Goal: Information Seeking & Learning: Learn about a topic

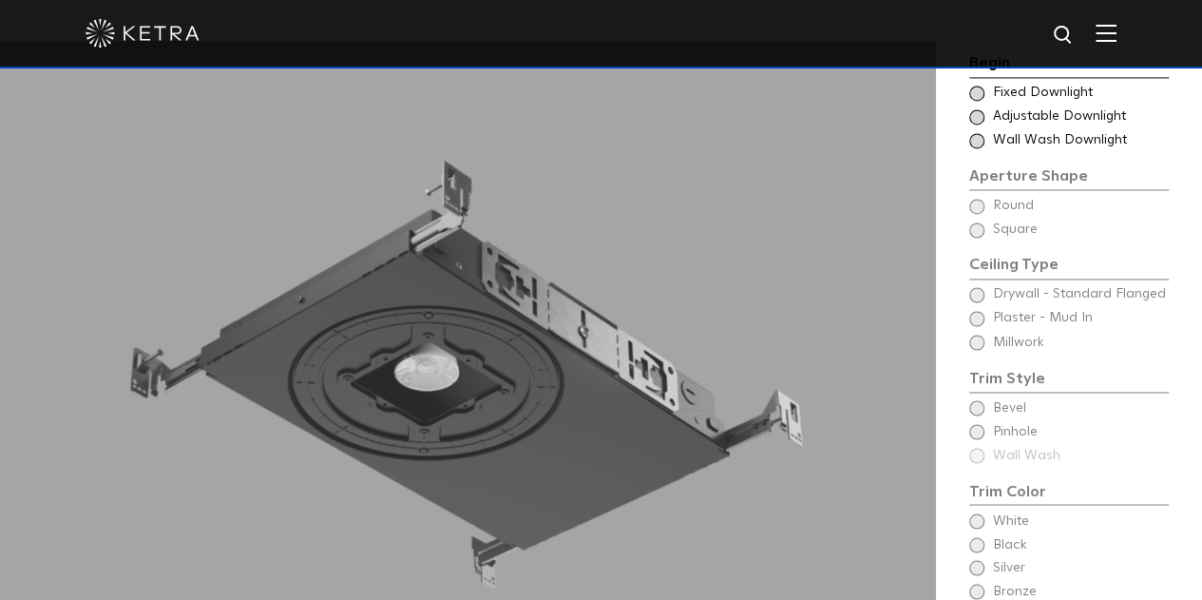
scroll to position [1425, 0]
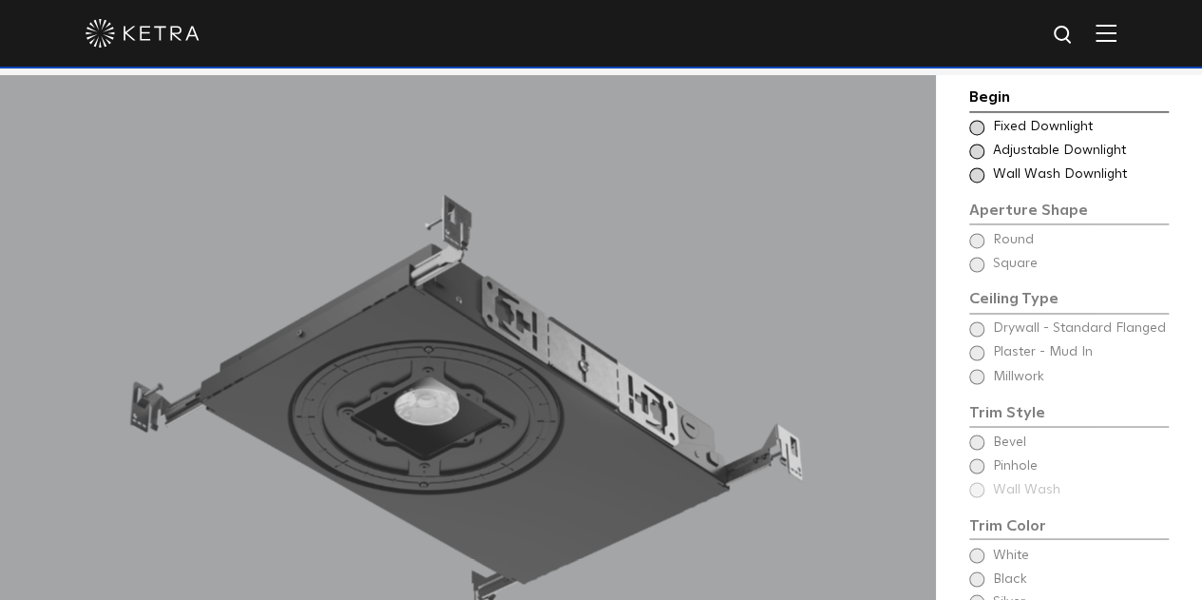
click at [980, 154] on span at bounding box center [976, 150] width 15 height 15
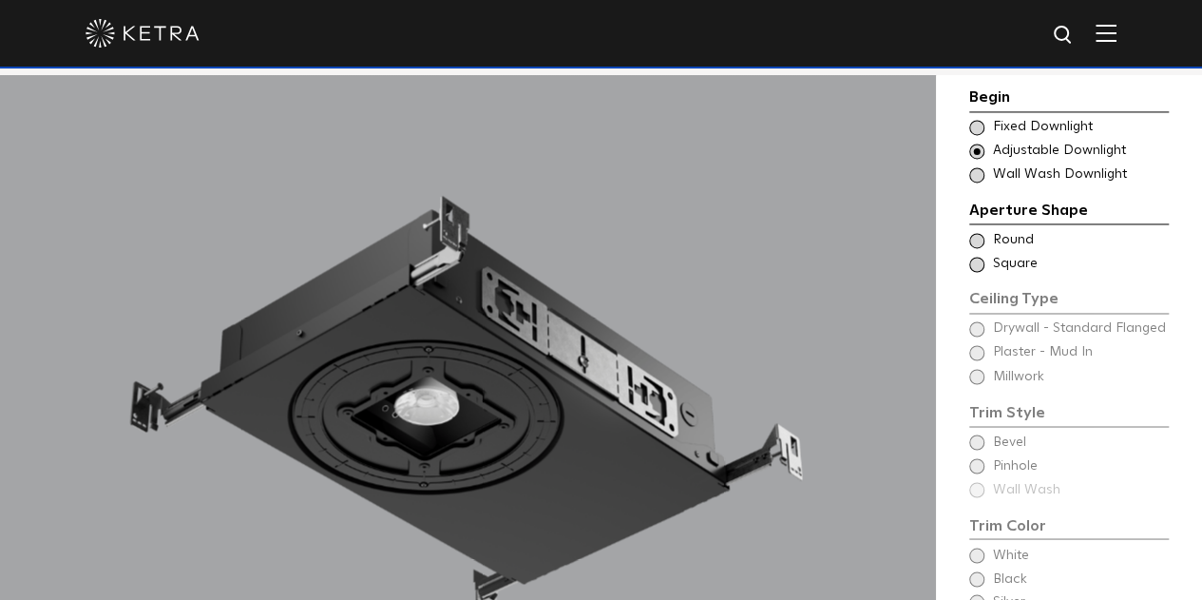
click at [976, 240] on span at bounding box center [976, 240] width 15 height 15
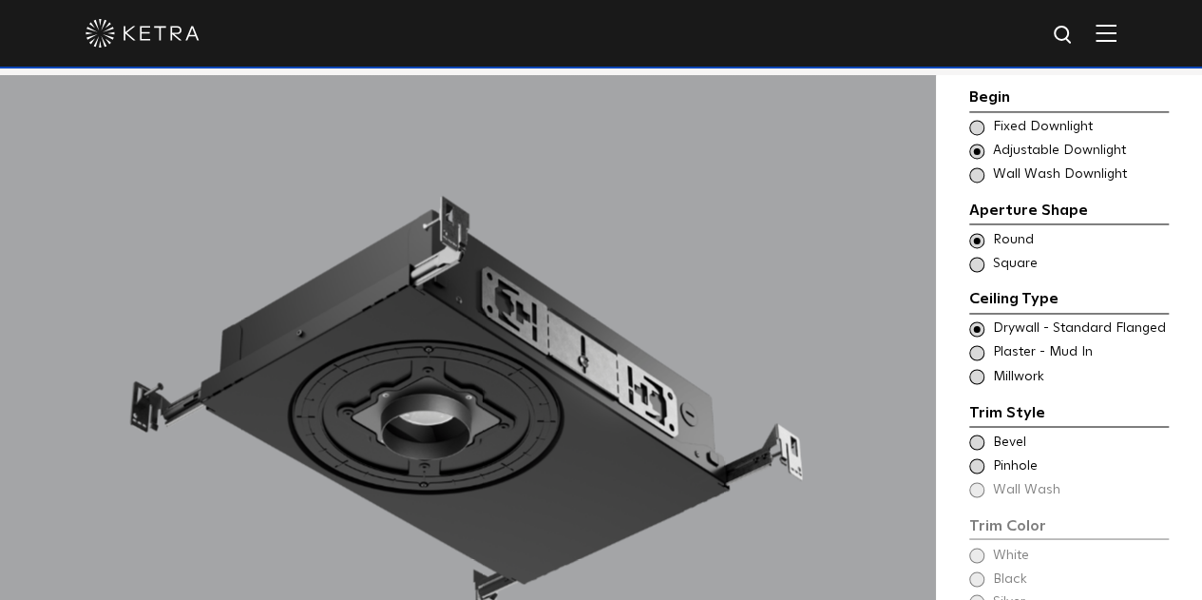
click at [977, 265] on span at bounding box center [976, 264] width 15 height 15
click at [979, 239] on span at bounding box center [976, 240] width 15 height 15
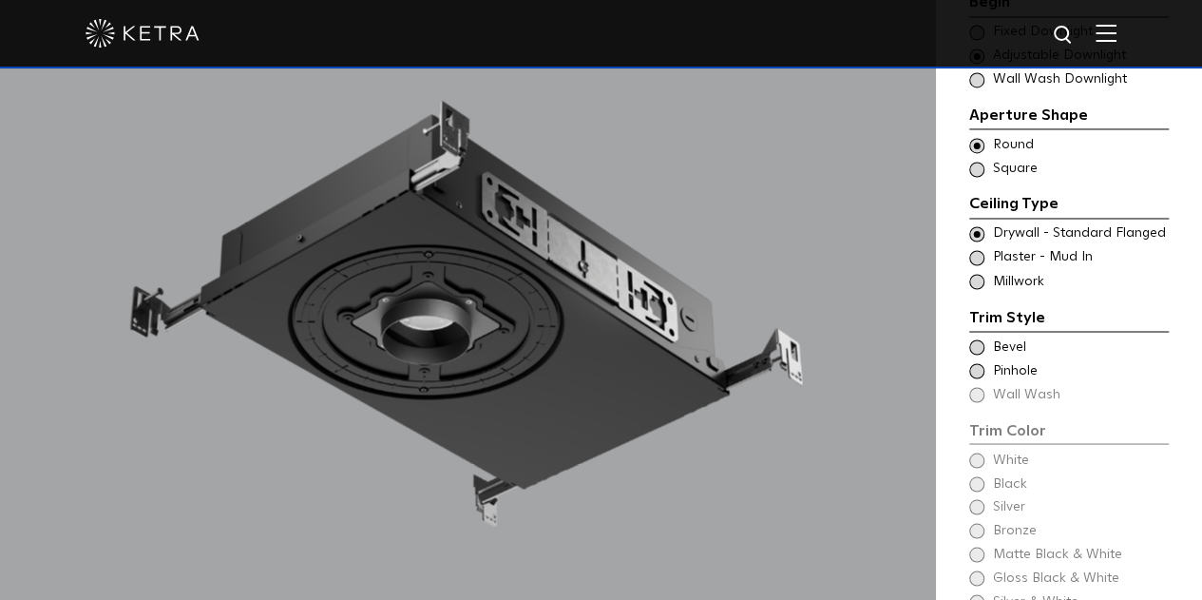
scroll to position [1615, 0]
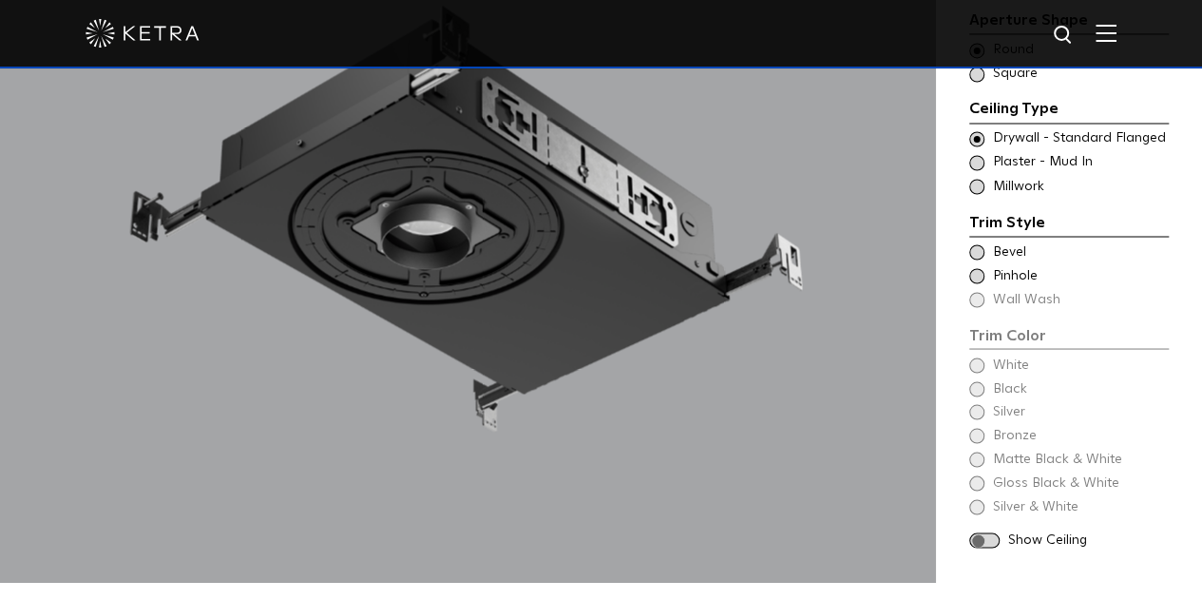
click at [980, 256] on span at bounding box center [976, 251] width 15 height 15
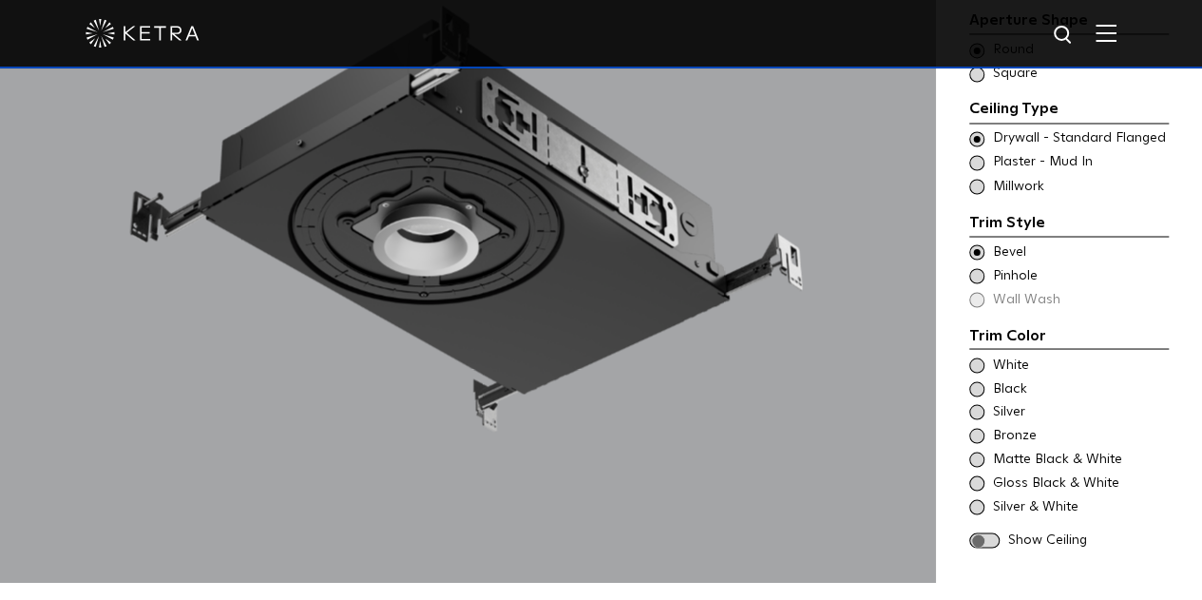
click at [979, 279] on span at bounding box center [976, 275] width 15 height 15
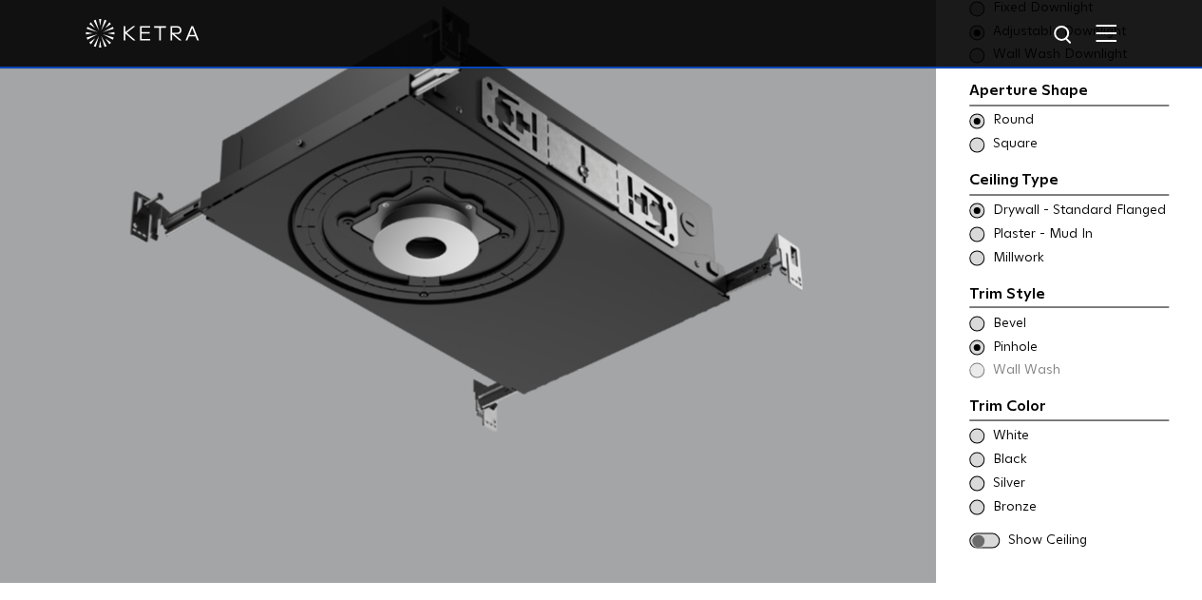
click at [975, 318] on span at bounding box center [976, 322] width 15 height 15
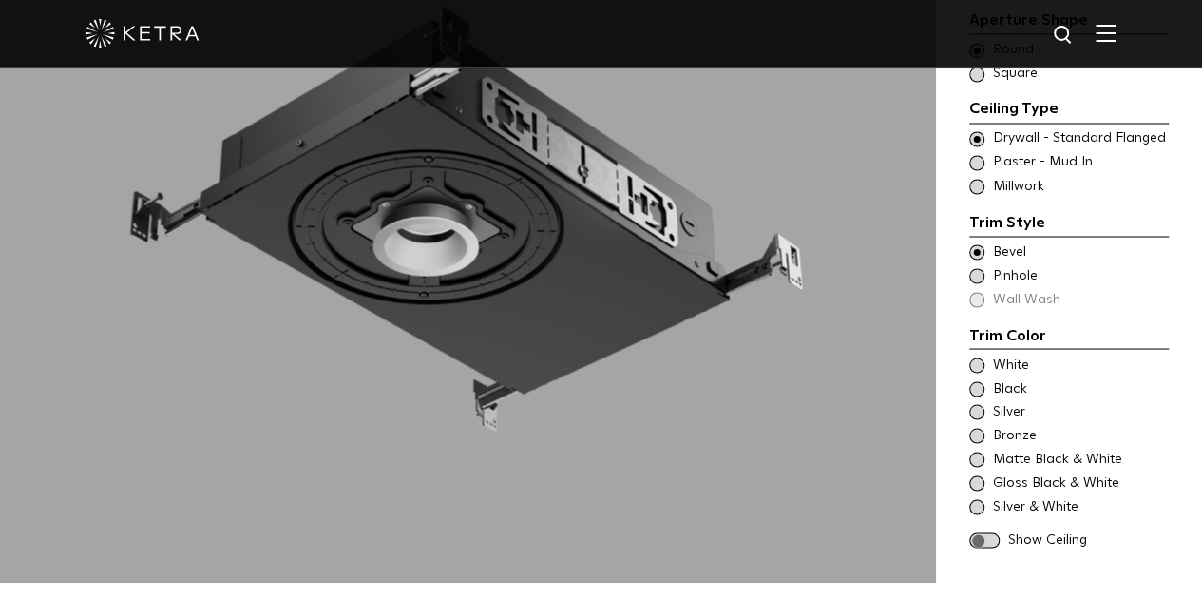
click at [980, 536] on span at bounding box center [984, 540] width 30 height 16
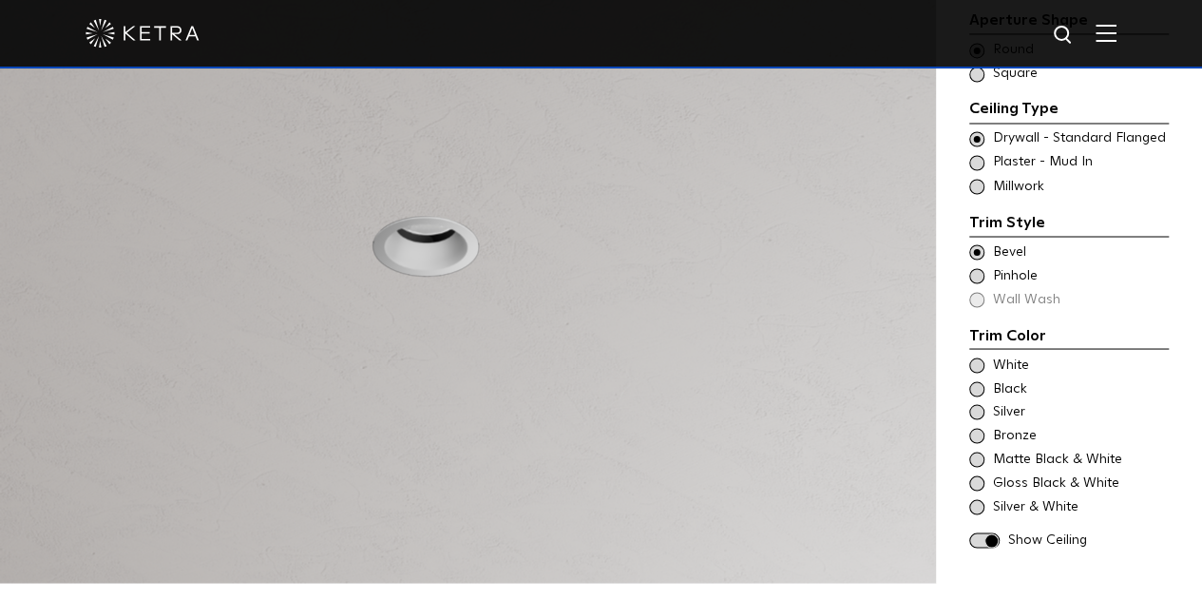
click at [984, 536] on span at bounding box center [984, 540] width 30 height 16
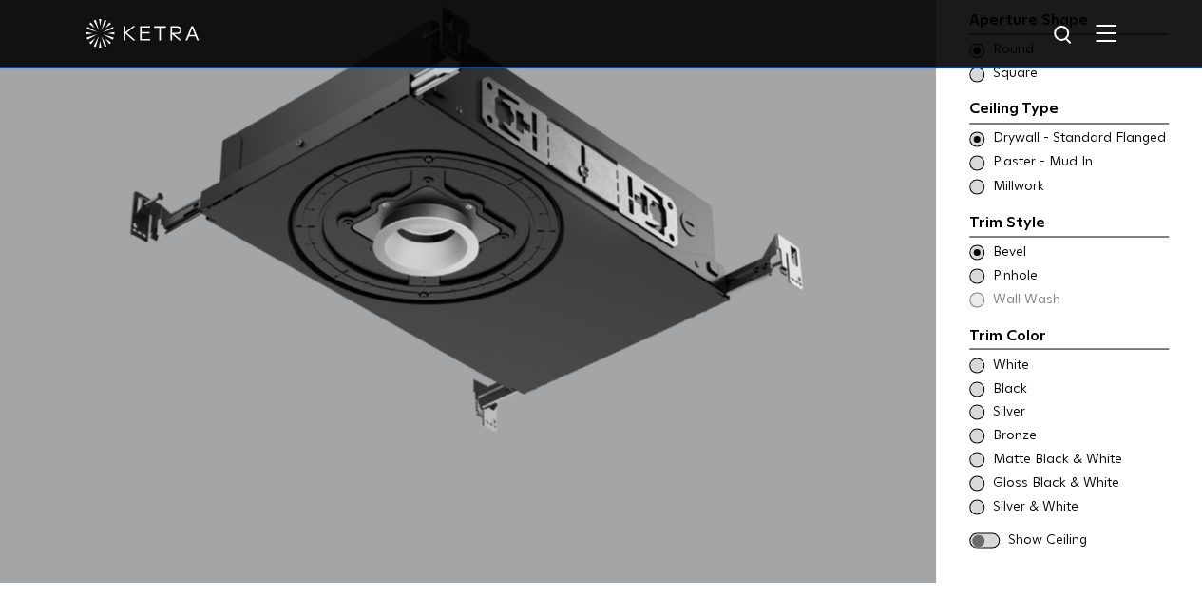
click at [980, 460] on span at bounding box center [976, 458] width 15 height 15
click at [982, 482] on span at bounding box center [976, 482] width 15 height 15
click at [980, 455] on span at bounding box center [976, 458] width 15 height 15
click at [982, 505] on span at bounding box center [976, 506] width 15 height 15
click at [981, 539] on span at bounding box center [984, 540] width 30 height 16
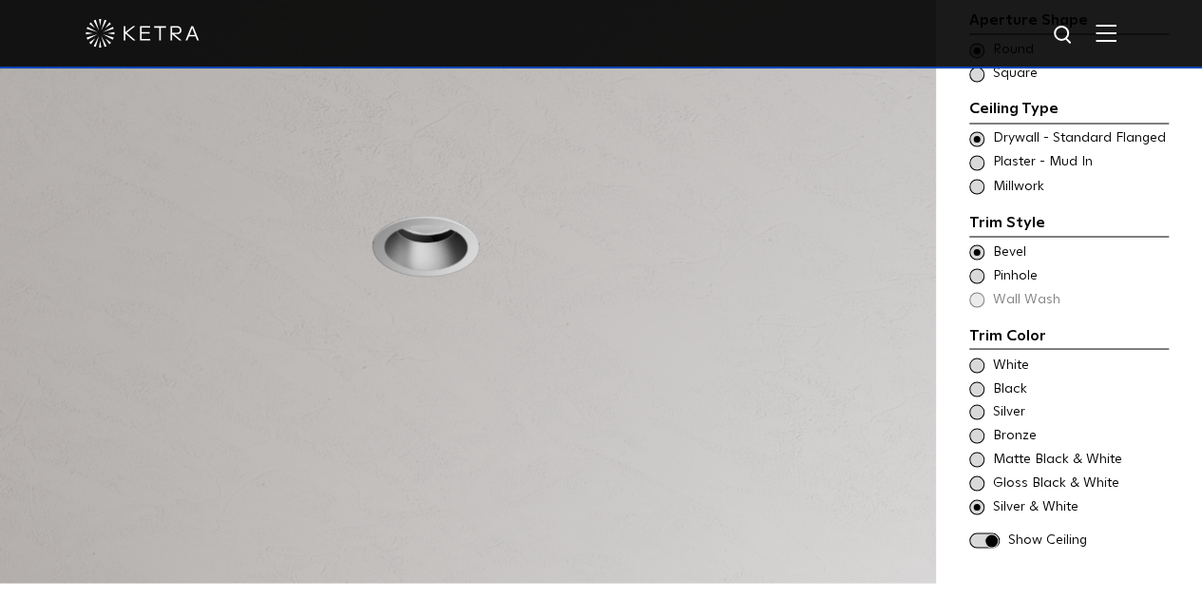
click at [978, 360] on span at bounding box center [976, 364] width 15 height 15
click at [980, 481] on span at bounding box center [976, 482] width 15 height 15
click at [980, 457] on span at bounding box center [976, 458] width 15 height 15
click at [977, 436] on span at bounding box center [976, 435] width 15 height 15
click at [975, 409] on span at bounding box center [976, 411] width 15 height 15
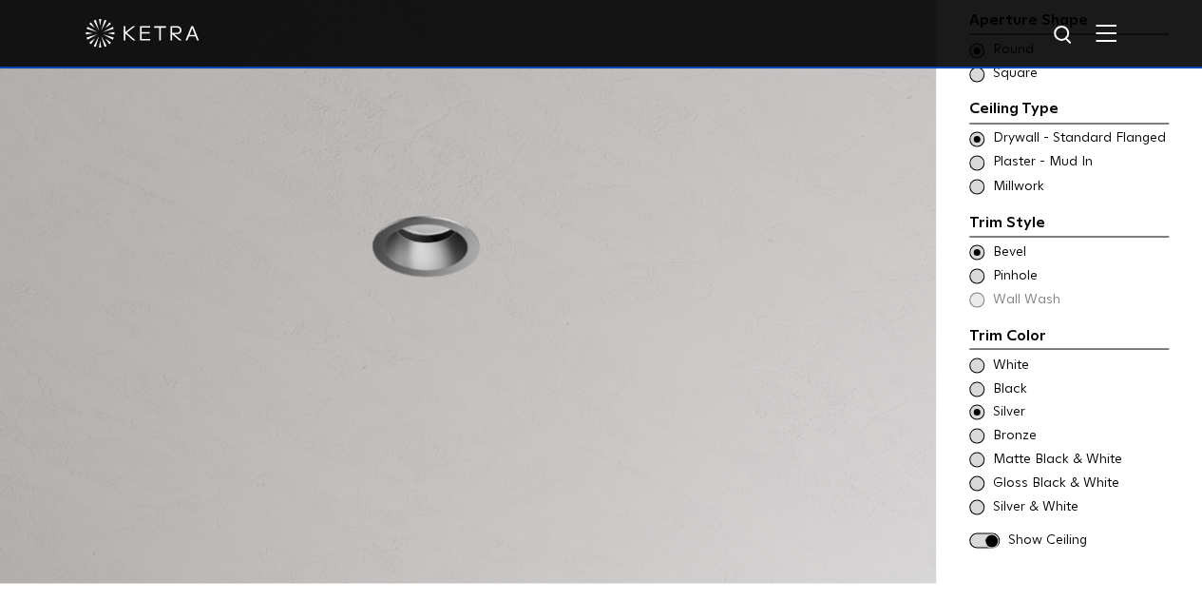
click at [981, 388] on span at bounding box center [976, 388] width 15 height 15
click at [974, 362] on span at bounding box center [976, 364] width 15 height 15
click at [994, 539] on span at bounding box center [984, 540] width 30 height 16
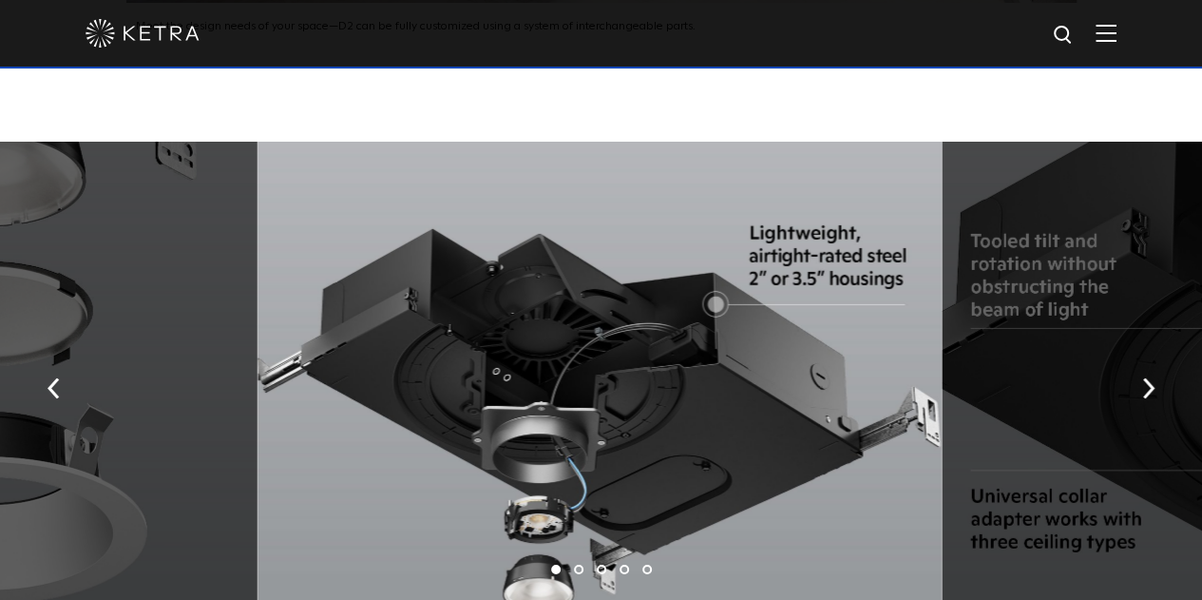
scroll to position [2945, 0]
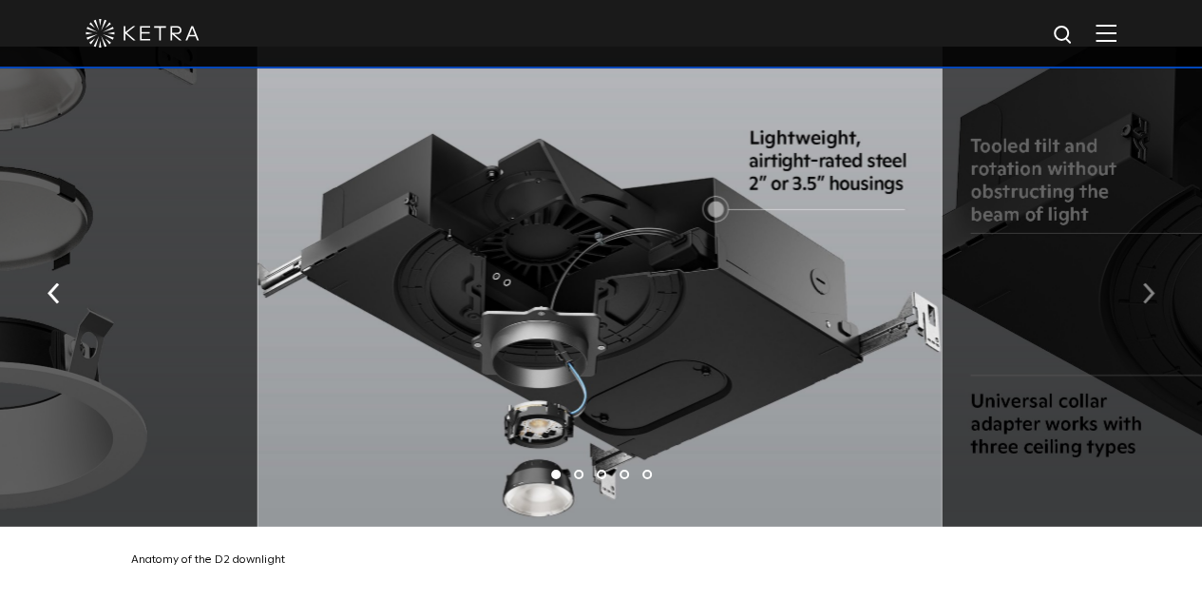
click at [1151, 302] on img "button" at bounding box center [1148, 292] width 12 height 21
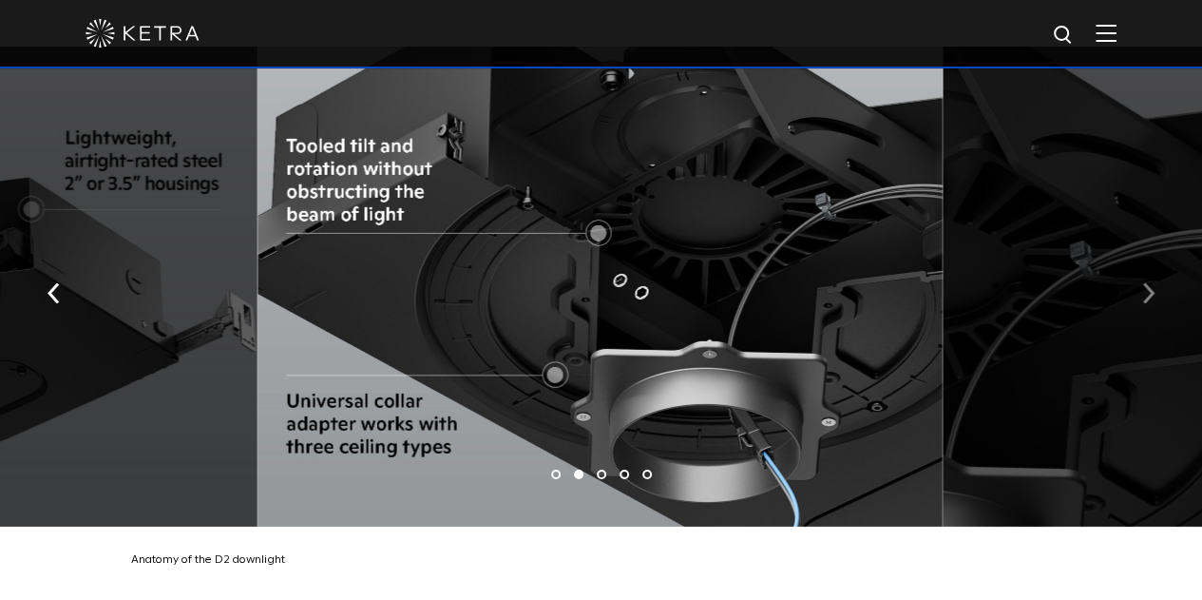
click at [1151, 302] on img "button" at bounding box center [1148, 292] width 12 height 21
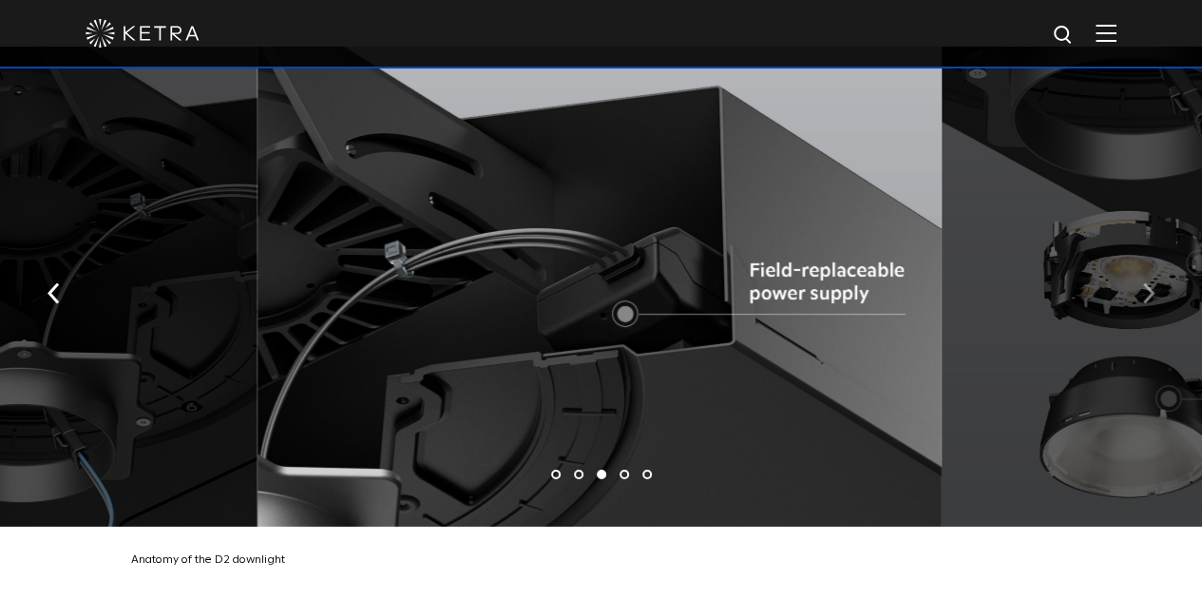
click at [1151, 302] on img "button" at bounding box center [1148, 292] width 12 height 21
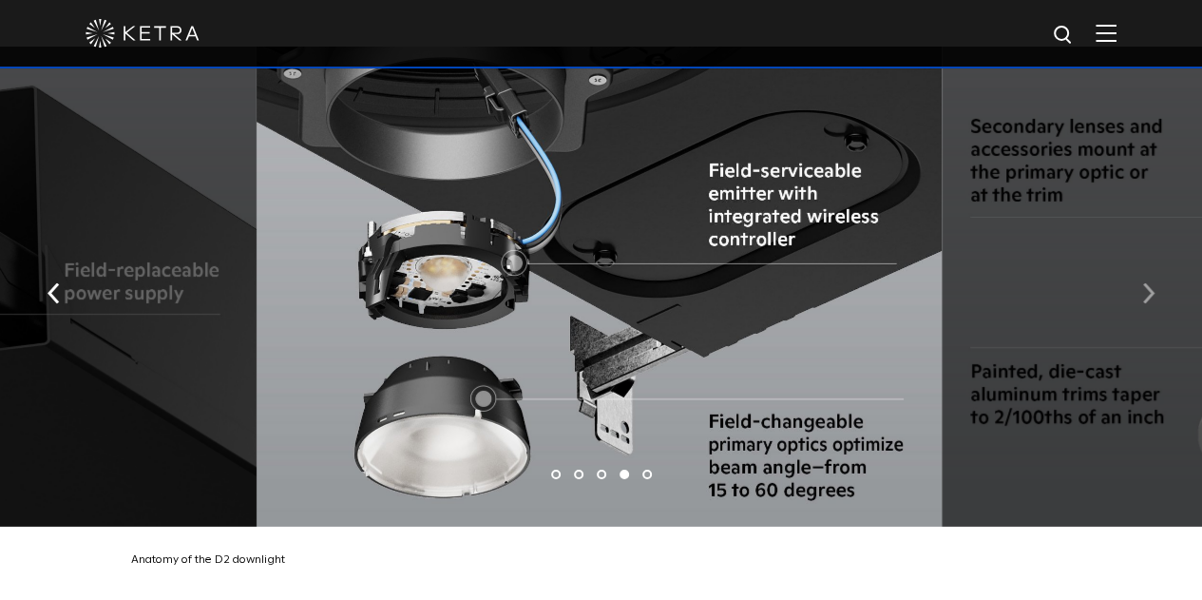
click at [1151, 302] on img "button" at bounding box center [1148, 292] width 12 height 21
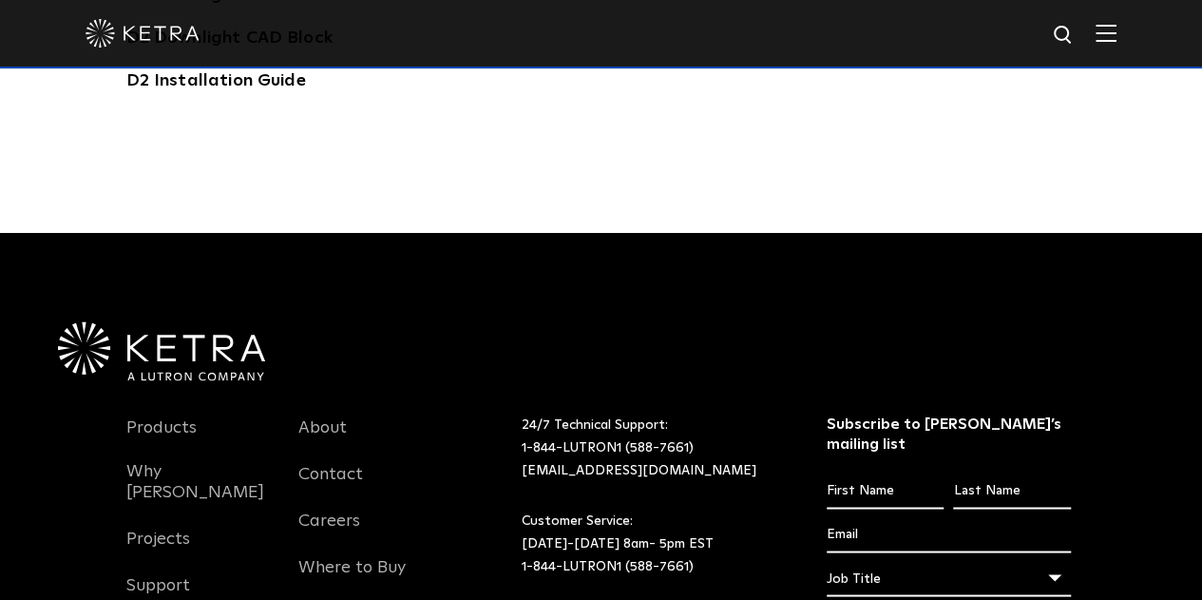
scroll to position [5225, 0]
